Goal: Task Accomplishment & Management: Use online tool/utility

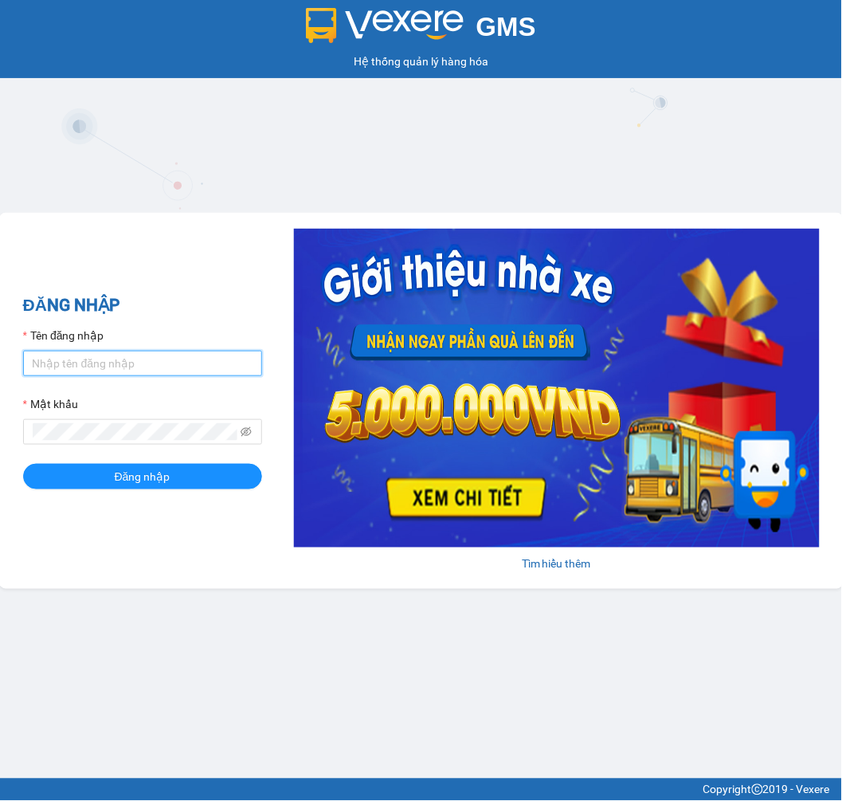
click at [109, 367] on input "Tên đăng nhập" at bounding box center [142, 363] width 239 height 25
type input "hangni.bmtai"
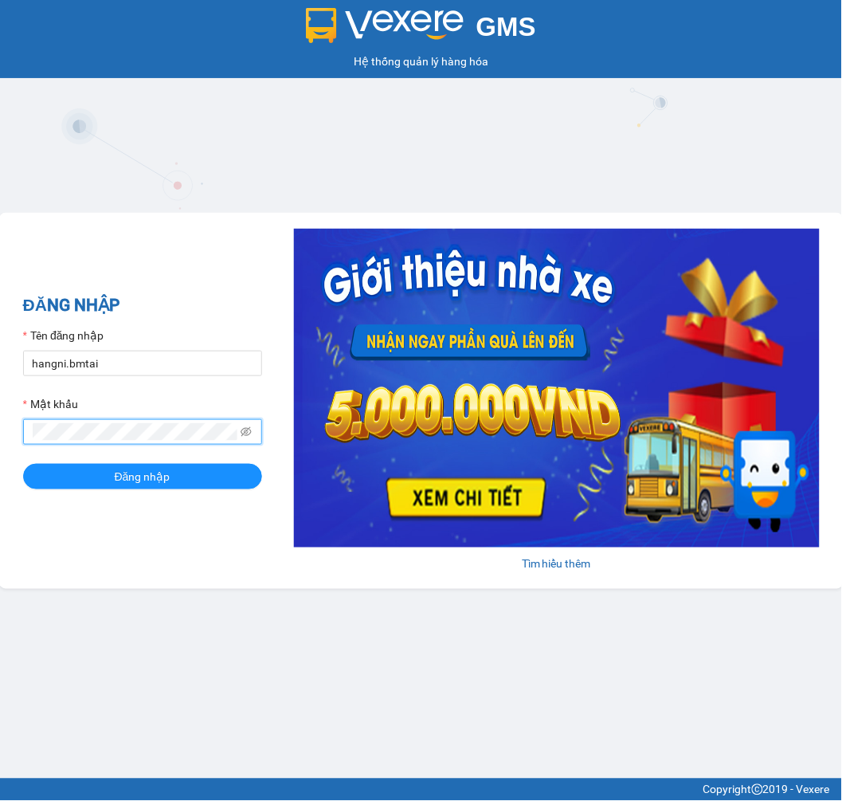
click at [23, 464] on button "Đăng nhập" at bounding box center [142, 476] width 239 height 25
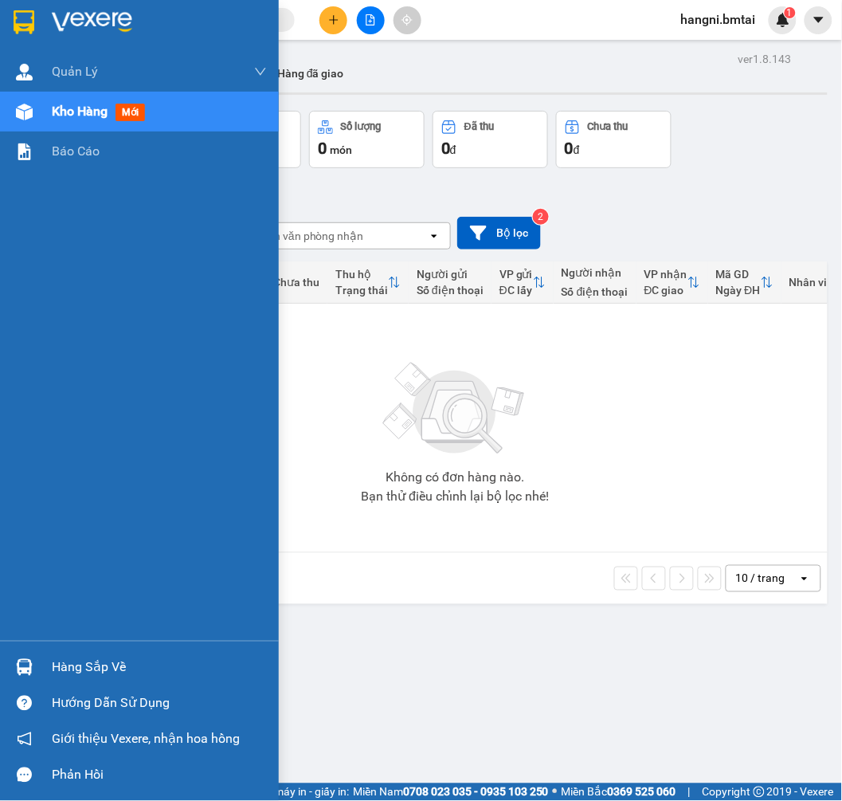
click at [107, 672] on div "Hàng sắp về" at bounding box center [159, 668] width 215 height 24
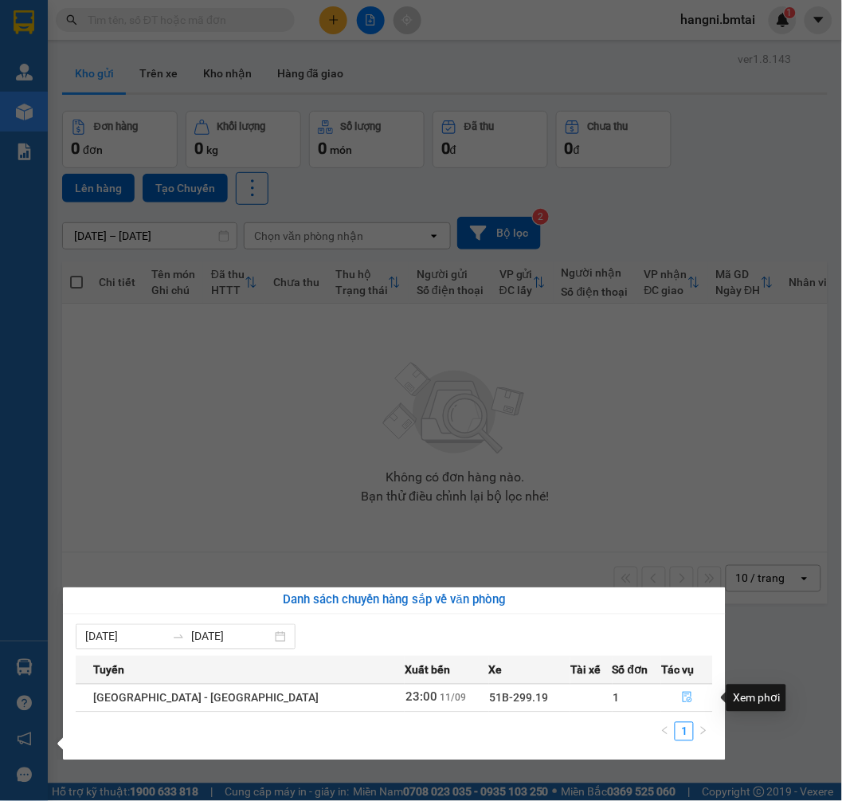
click at [682, 699] on button "button" at bounding box center [687, 697] width 50 height 25
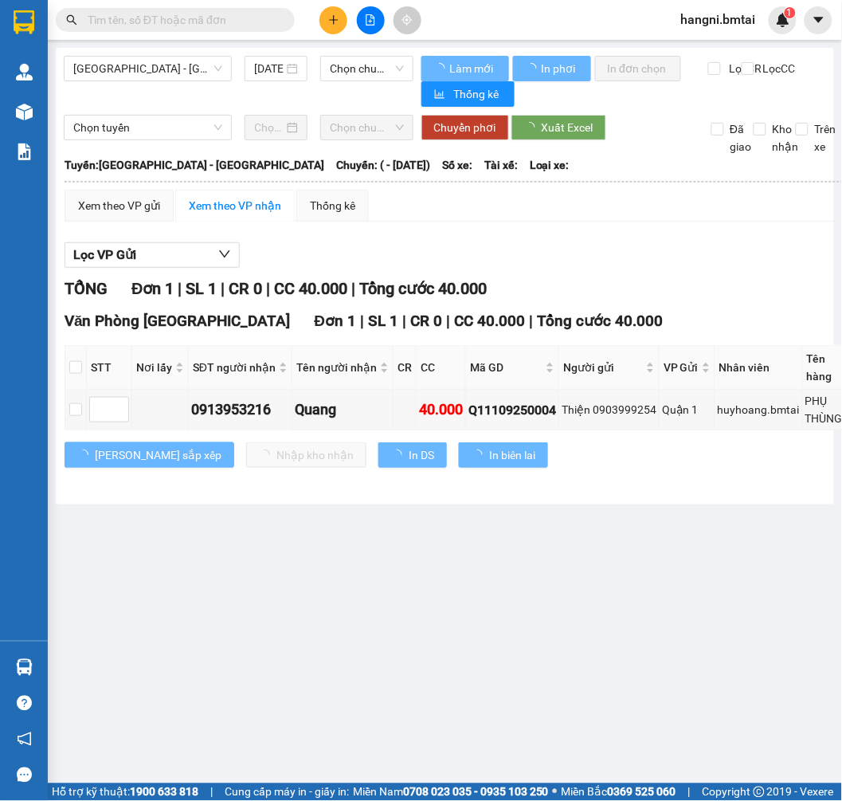
type input "[DATE]"
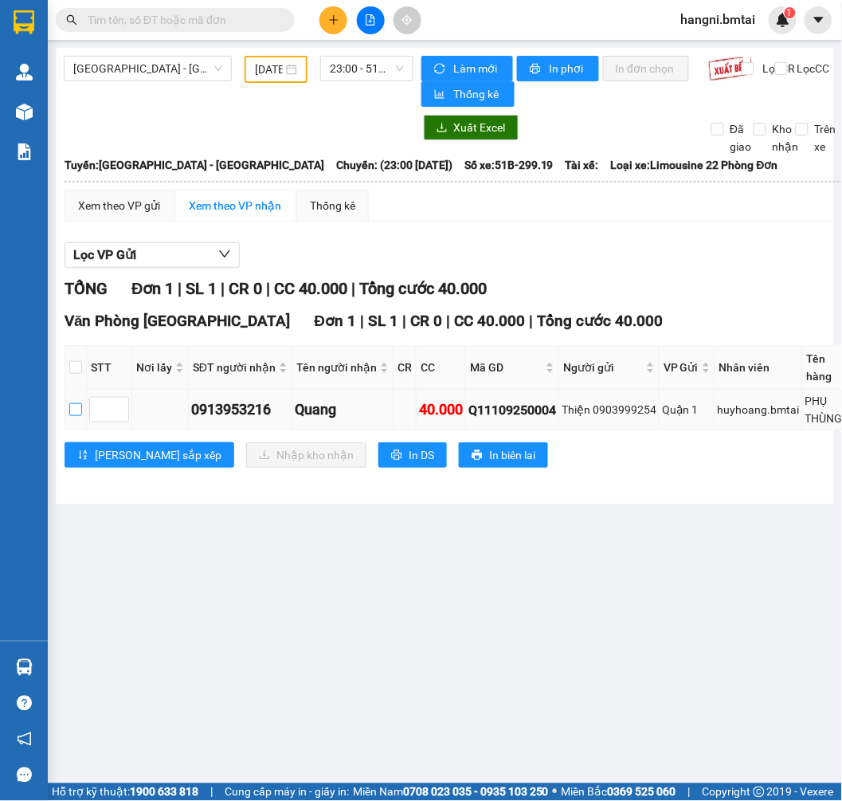
click at [73, 417] on label at bounding box center [75, 410] width 13 height 18
click at [73, 416] on input "checkbox" at bounding box center [75, 409] width 13 height 13
checkbox input "true"
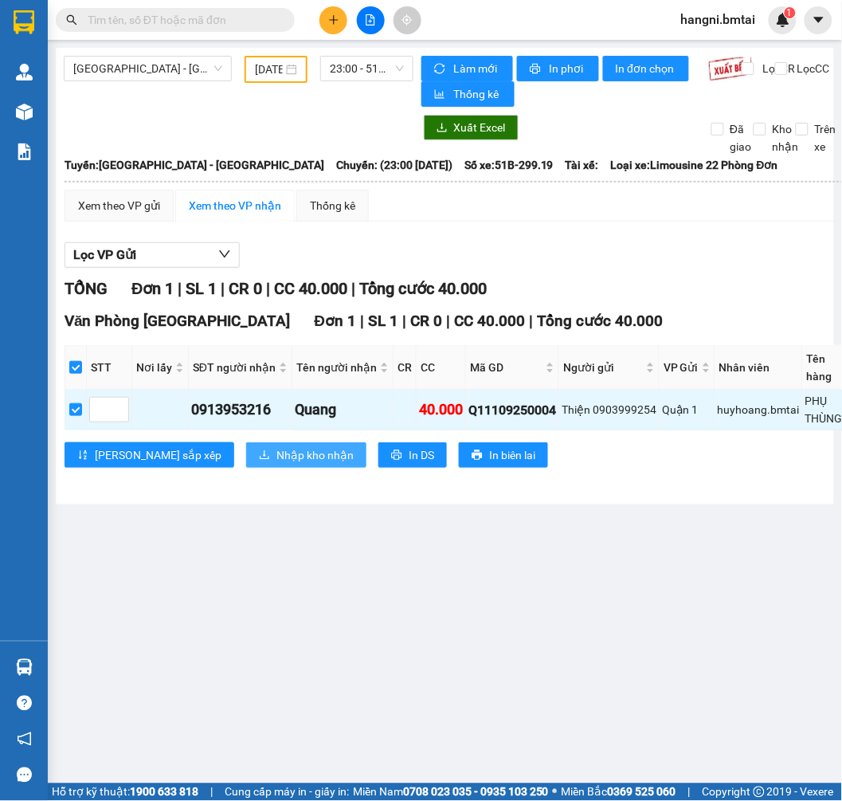
click at [276, 462] on span "Nhập kho nhận" at bounding box center [314, 455] width 77 height 18
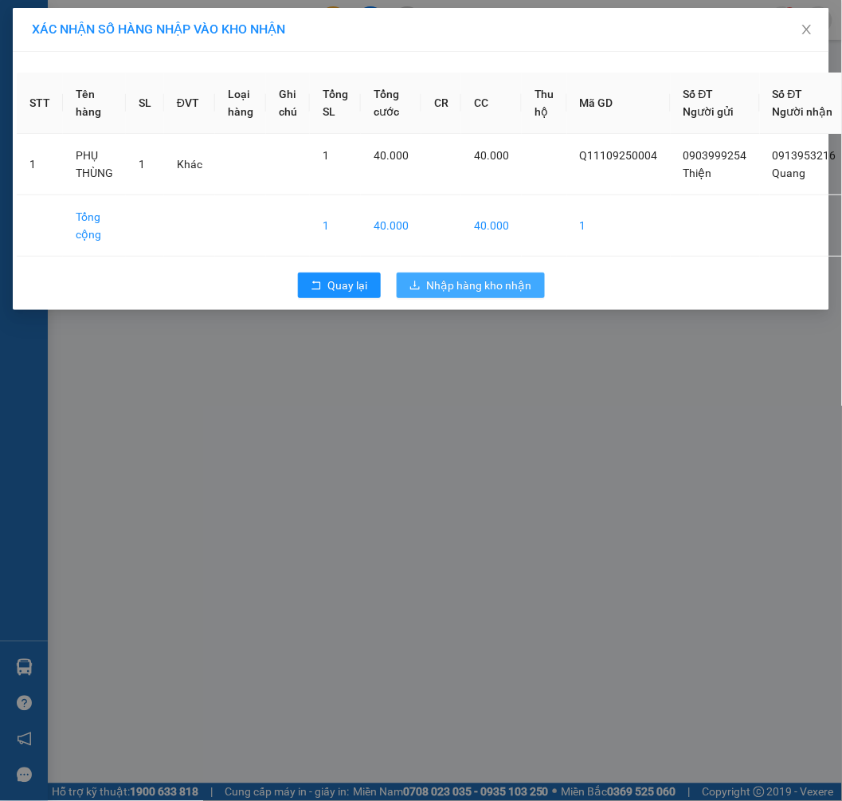
click at [408, 298] on button "Nhập hàng kho nhận" at bounding box center [471, 284] width 148 height 25
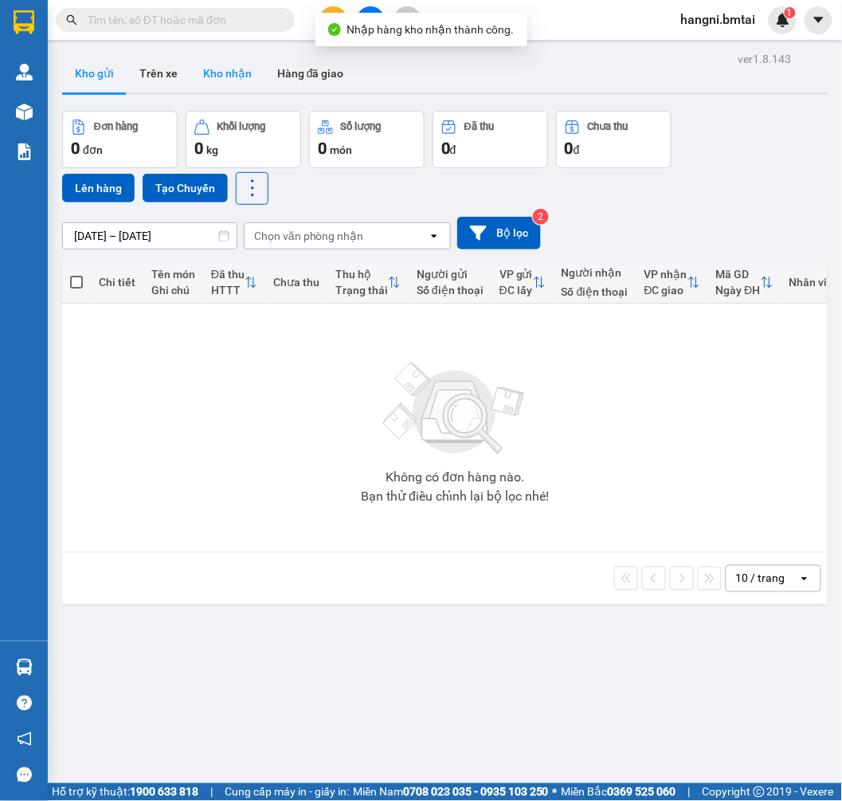
click at [217, 81] on button "Kho nhận" at bounding box center [227, 73] width 74 height 38
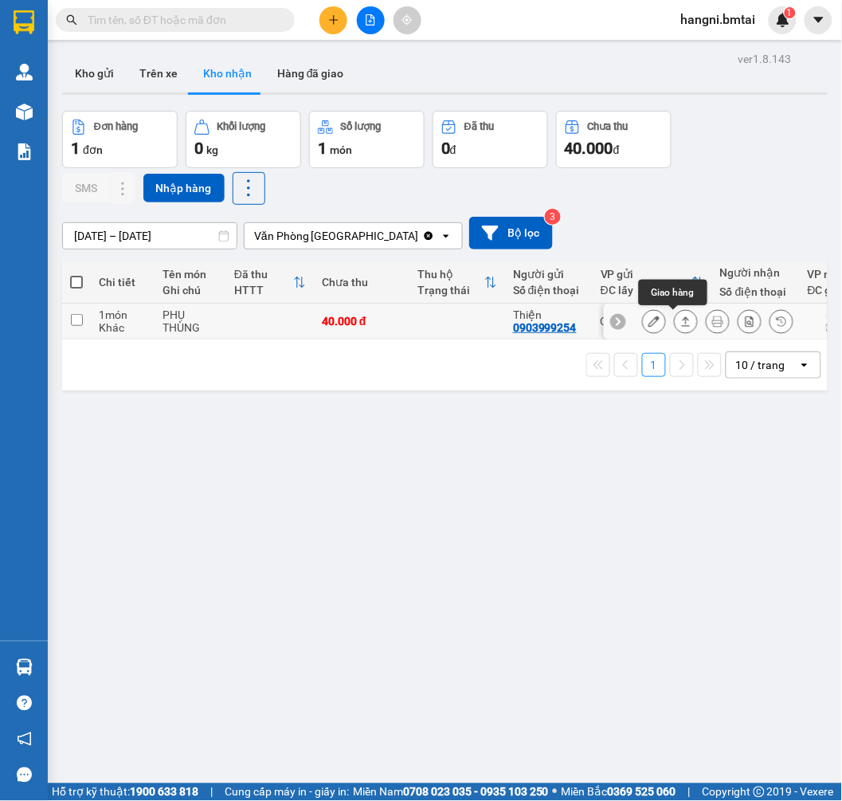
click at [680, 319] on icon at bounding box center [685, 320] width 11 height 11
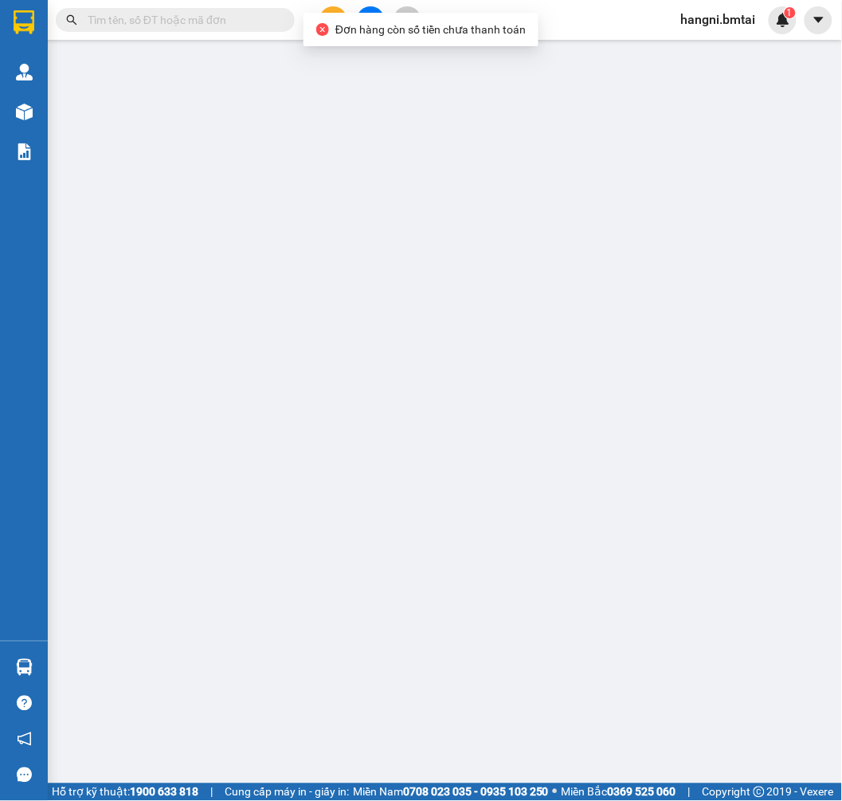
type input "0903999254"
type input "Thiện"
type input "0913953216"
type input "Quang"
type input "40.000"
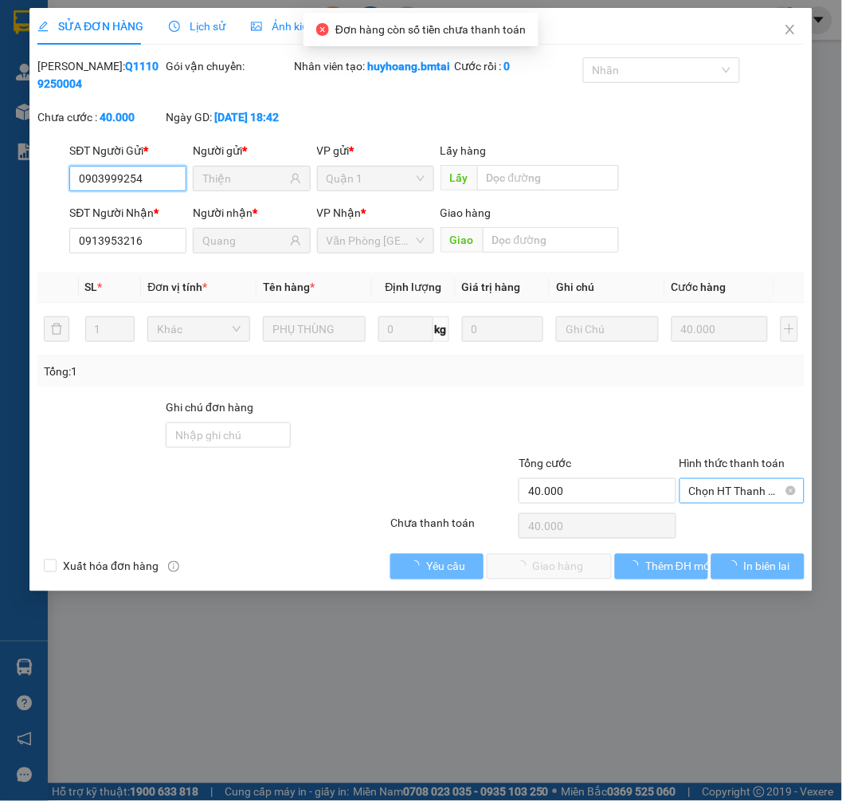
click at [730, 503] on span "Chọn HT Thanh Toán" at bounding box center [742, 491] width 106 height 24
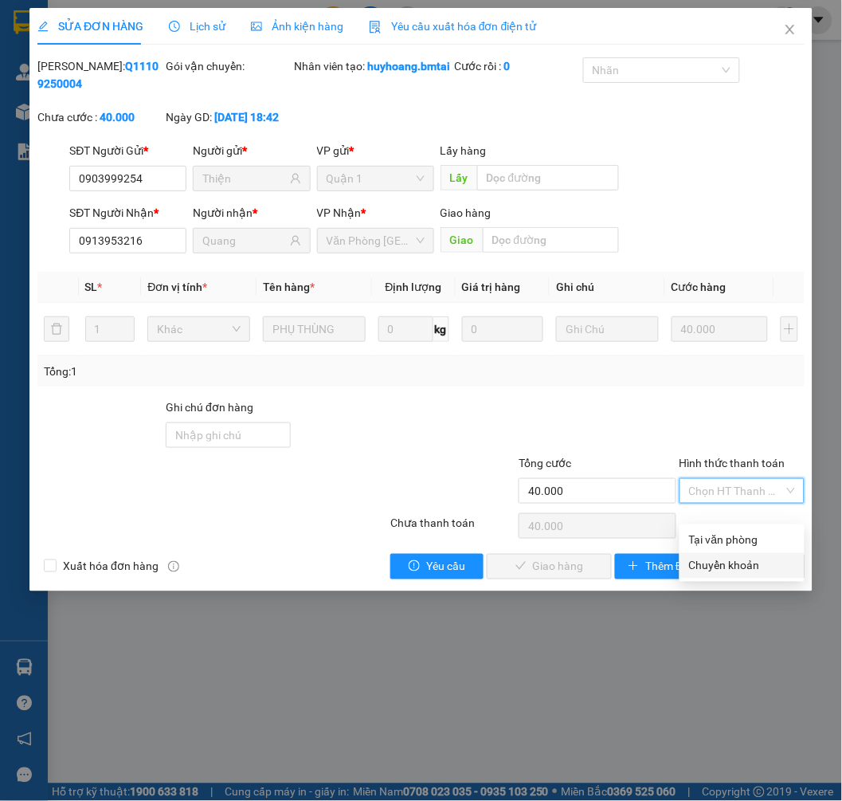
click at [735, 560] on div "Chuyển khoản" at bounding box center [742, 566] width 106 height 18
type input "0"
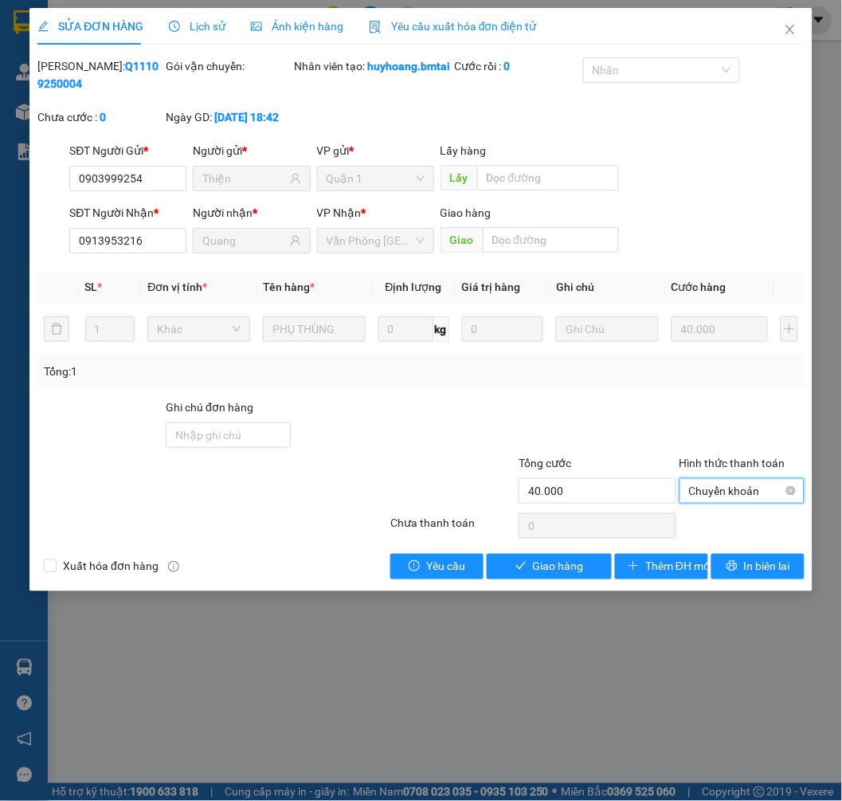
click at [719, 503] on span "Chuyển khoản" at bounding box center [742, 491] width 106 height 24
click at [729, 542] on div "Tại văn phòng" at bounding box center [742, 540] width 106 height 18
click at [547, 575] on span "Giao hàng" at bounding box center [558, 567] width 51 height 18
